Goal: Task Accomplishment & Management: Use online tool/utility

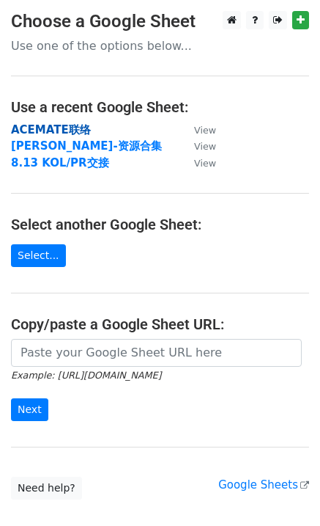
click at [59, 134] on strong "ACEMATE联络" at bounding box center [51, 129] width 80 height 13
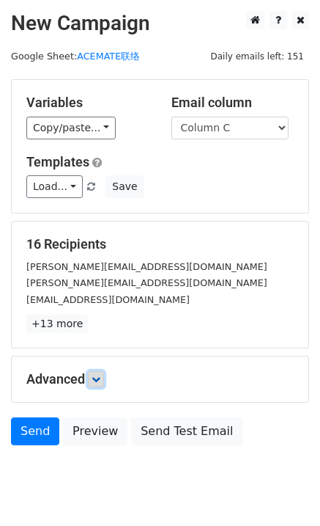
click at [98, 383] on link at bounding box center [96, 379] width 16 height 16
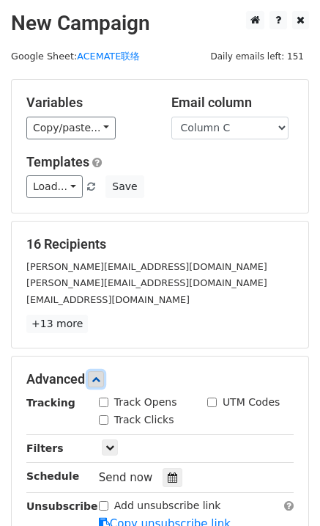
click at [98, 383] on link at bounding box center [96, 379] width 16 height 16
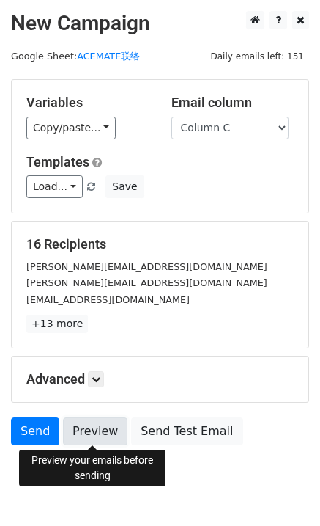
click at [93, 428] on link "Preview" at bounding box center [95, 431] width 65 height 28
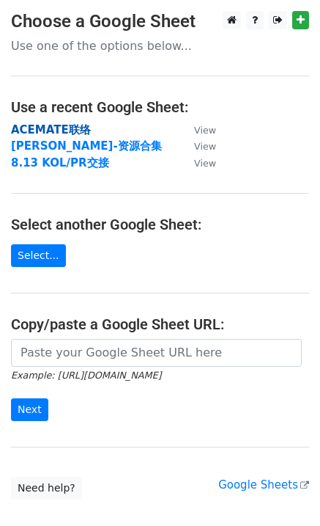
click at [58, 125] on strong "ACEMATE联络" at bounding box center [51, 129] width 80 height 13
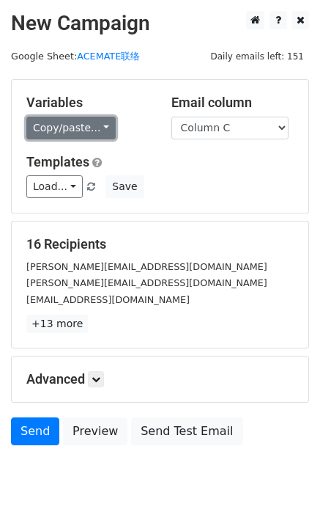
click at [79, 136] on link "Copy/paste..." at bounding box center [70, 128] width 89 height 23
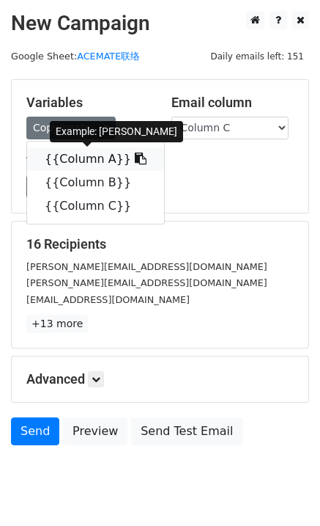
click at [74, 155] on link "{{Column A}}" at bounding box center [95, 158] width 137 height 23
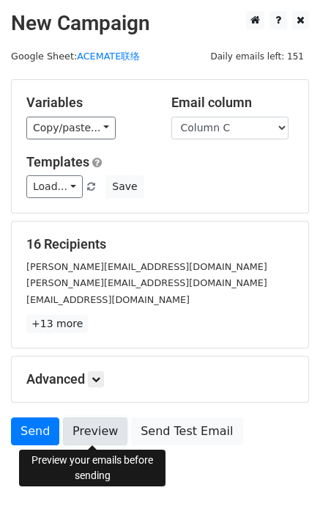
click at [90, 438] on link "Preview" at bounding box center [95, 431] width 65 height 28
